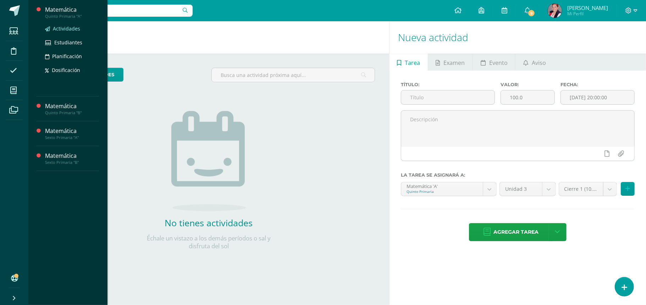
click at [60, 28] on span "Actividades" at bounding box center [66, 28] width 27 height 7
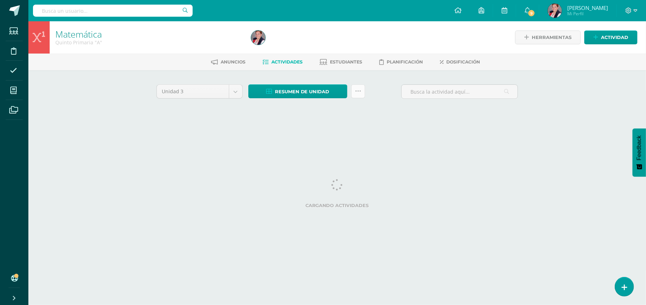
click at [355, 94] on icon at bounding box center [358, 91] width 6 height 6
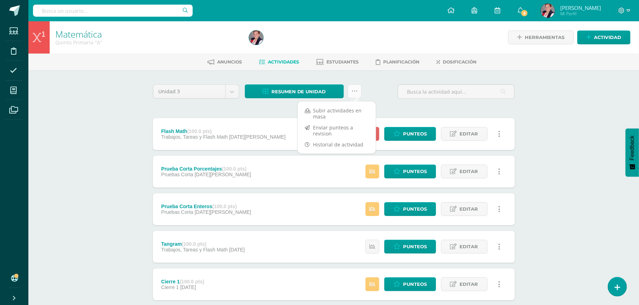
click at [357, 93] on icon at bounding box center [355, 91] width 6 height 6
click at [341, 110] on link "Subir actividades en masa" at bounding box center [337, 113] width 78 height 17
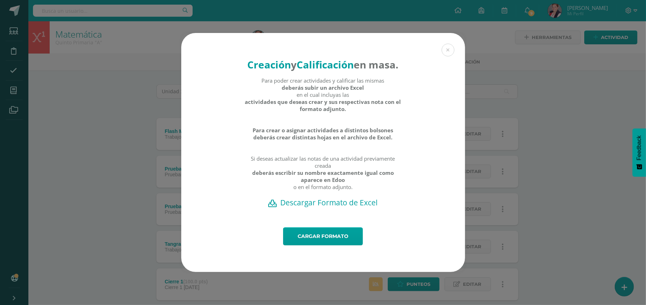
click at [317, 208] on h2 "Descargar Formato de Excel" at bounding box center [323, 203] width 259 height 10
click at [58, 165] on div "Creación y Calificación en masa. Para poder crear actividades y calificar las m…" at bounding box center [323, 152] width 640 height 239
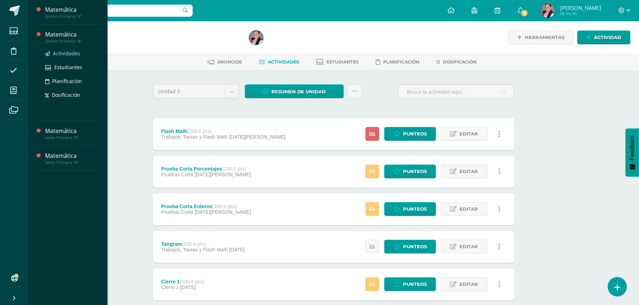
click at [53, 56] on span "Actividades" at bounding box center [66, 53] width 27 height 7
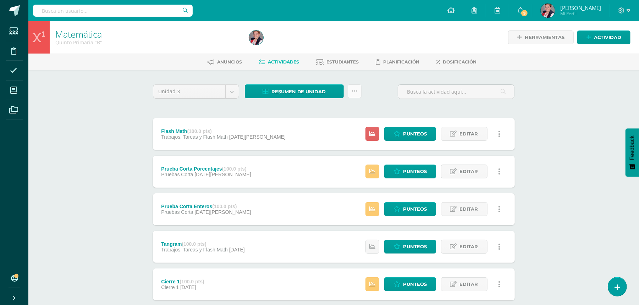
click at [357, 90] on link at bounding box center [355, 91] width 14 height 14
click at [347, 112] on link "Subir actividades en masa" at bounding box center [337, 113] width 78 height 17
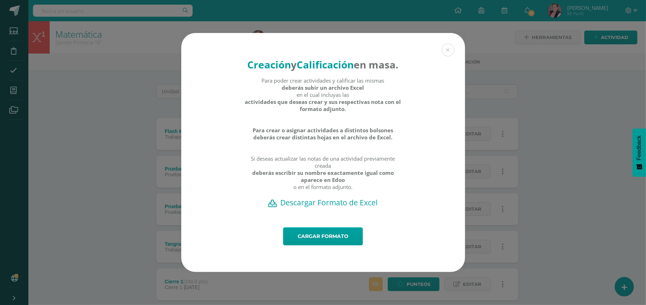
click at [321, 208] on h2 "Descargar Formato de Excel" at bounding box center [323, 203] width 259 height 10
click at [321, 207] on h2 "Descargar Formato de Excel" at bounding box center [323, 203] width 259 height 10
